Goal: Task Accomplishment & Management: Complete application form

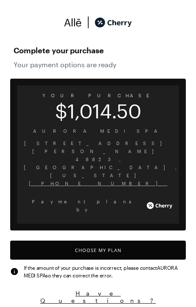
click at [127, 241] on button "Choose My Plan" at bounding box center [97, 250] width 175 height 19
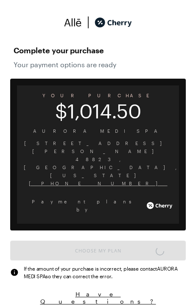
scroll to position [700, 0]
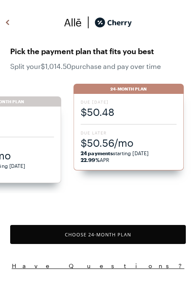
click at [151, 143] on span "$50.56/mo" at bounding box center [128, 143] width 96 height 14
click at [150, 117] on span "$50.48" at bounding box center [128, 112] width 96 height 14
click at [146, 109] on span "$50.48" at bounding box center [128, 112] width 96 height 14
click at [132, 144] on span "$50.56/mo" at bounding box center [128, 143] width 96 height 14
click at [142, 111] on span "$50.48" at bounding box center [128, 112] width 96 height 14
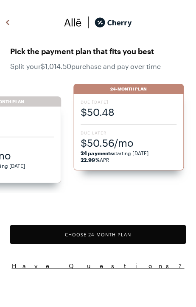
click at [130, 112] on span "$50.48" at bounding box center [128, 112] width 96 height 14
click at [122, 106] on span "$50.48" at bounding box center [128, 112] width 96 height 14
click at [135, 233] on button "Choose 24 -Month Plan" at bounding box center [97, 234] width 175 height 19
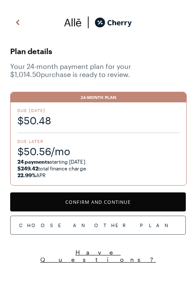
click at [137, 204] on button "Confirm and Continue" at bounding box center [97, 202] width 175 height 19
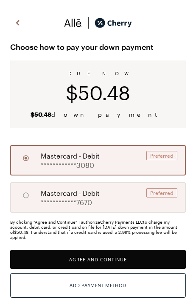
click at [125, 269] on button "Agree and Continue" at bounding box center [97, 259] width 175 height 19
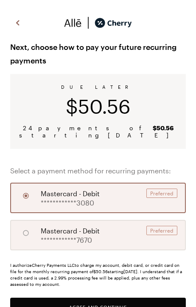
click at [127, 193] on div "**********" at bounding box center [97, 198] width 175 height 30
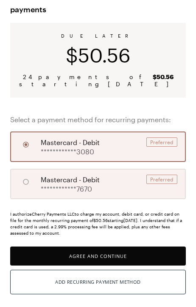
scroll to position [51, 0]
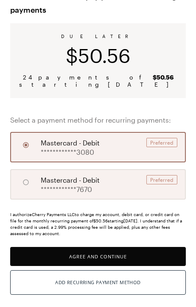
click at [127, 266] on button "Agree and Continue" at bounding box center [97, 256] width 175 height 19
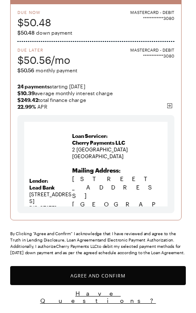
scroll to position [130, 0]
click at [145, 283] on button "Agree and Confirm" at bounding box center [97, 275] width 175 height 19
